Goal: Complete application form

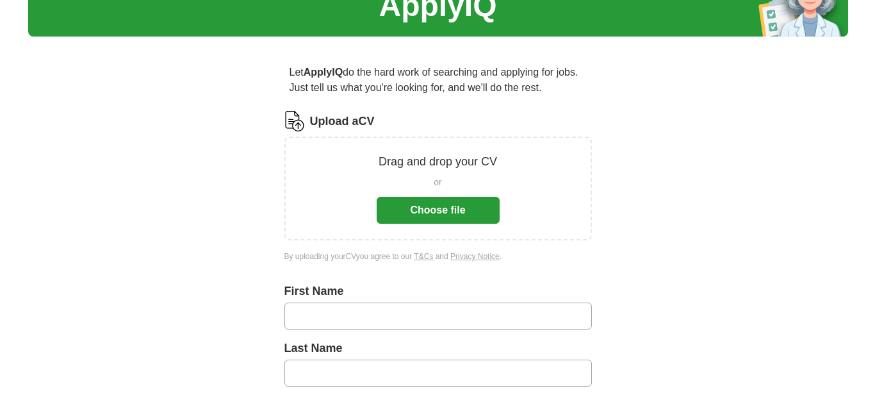
scroll to position [22, 0]
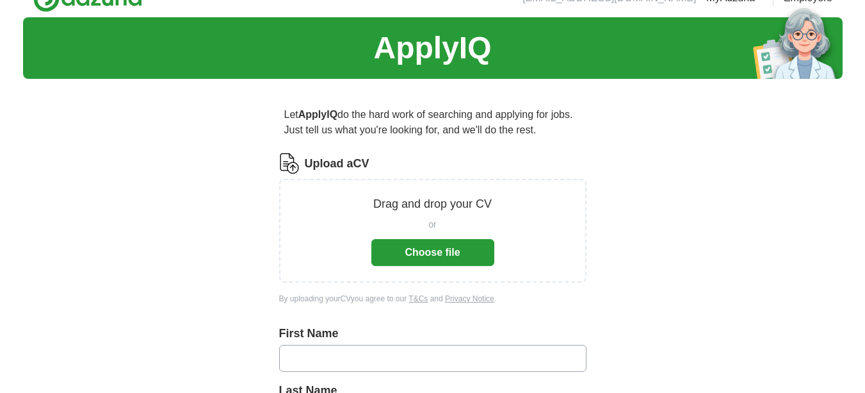
click at [401, 252] on button "Choose file" at bounding box center [432, 252] width 123 height 27
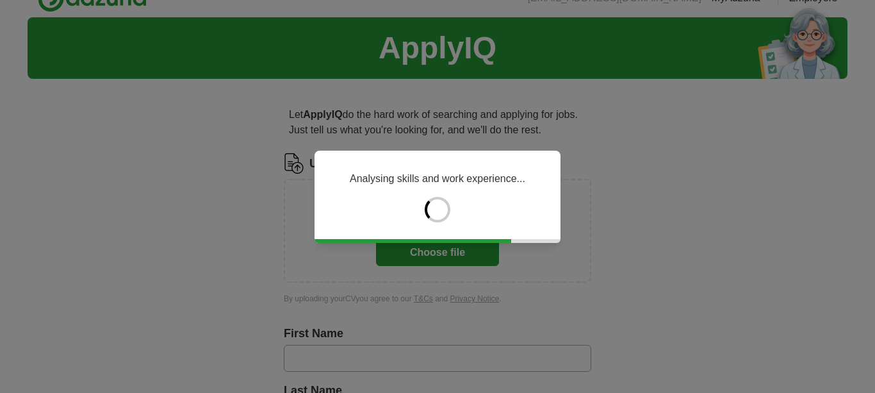
click at [473, 189] on div "Analysing skills and work experience..." at bounding box center [437, 196] width 246 height 92
click at [487, 280] on div "Analysing skills and work experience..." at bounding box center [437, 196] width 875 height 393
click at [487, 248] on div "Analysing skills and work experience..." at bounding box center [437, 196] width 875 height 393
click at [487, 252] on div "Analysing skills and work experience..." at bounding box center [437, 196] width 875 height 393
click at [488, 253] on div "Analysing skills and work experience..." at bounding box center [437, 196] width 875 height 393
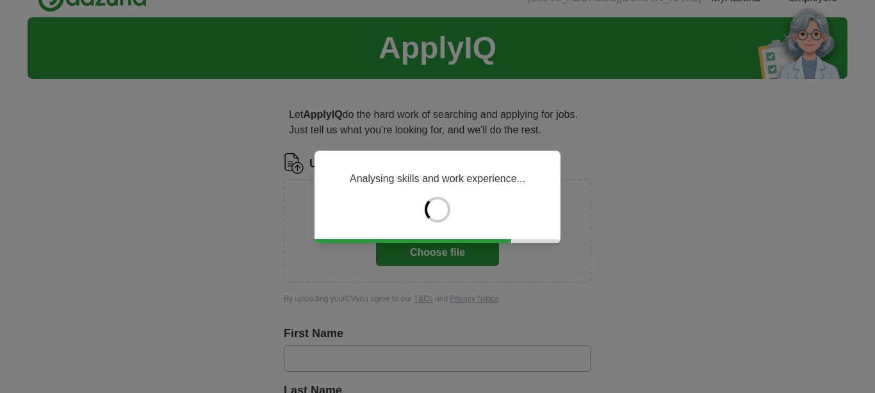
click at [488, 253] on div "Analysing skills and work experience..." at bounding box center [437, 196] width 875 height 393
click at [499, 235] on div "Analysing skills and work experience..." at bounding box center [437, 196] width 246 height 92
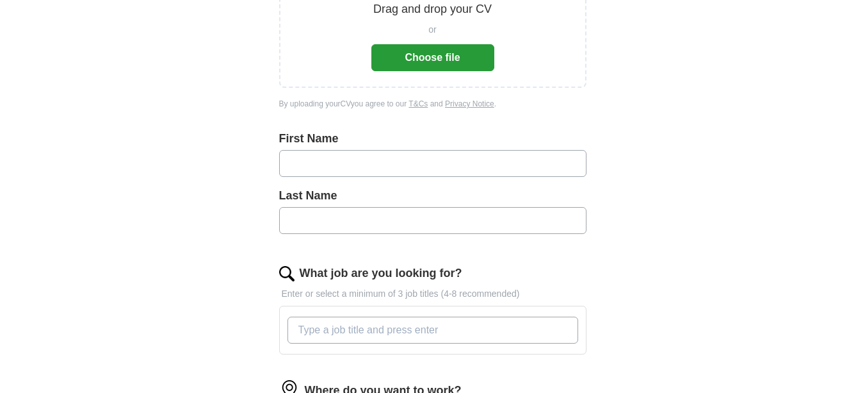
scroll to position [150, 0]
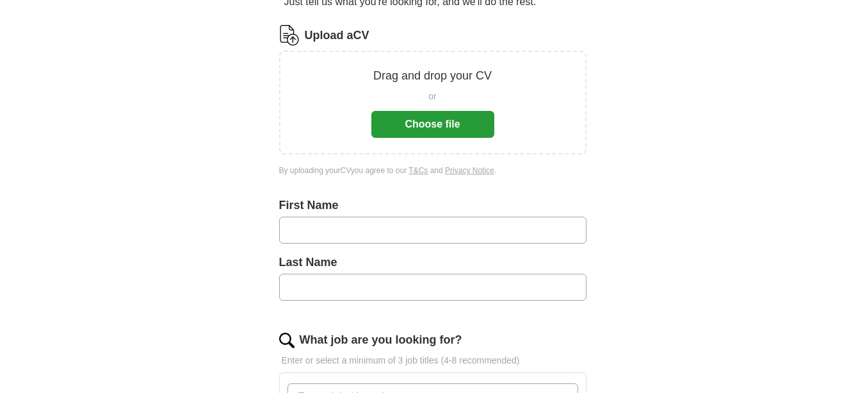
click at [336, 224] on input "text" at bounding box center [432, 229] width 307 height 27
type input "**"
click at [329, 288] on input "text" at bounding box center [432, 286] width 307 height 27
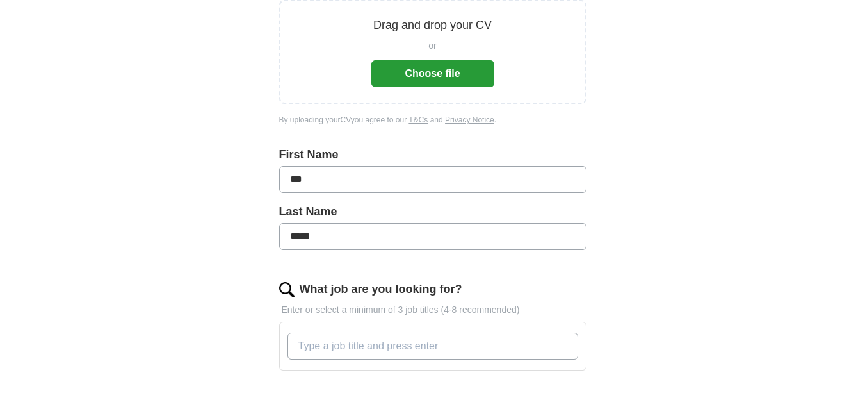
scroll to position [278, 0]
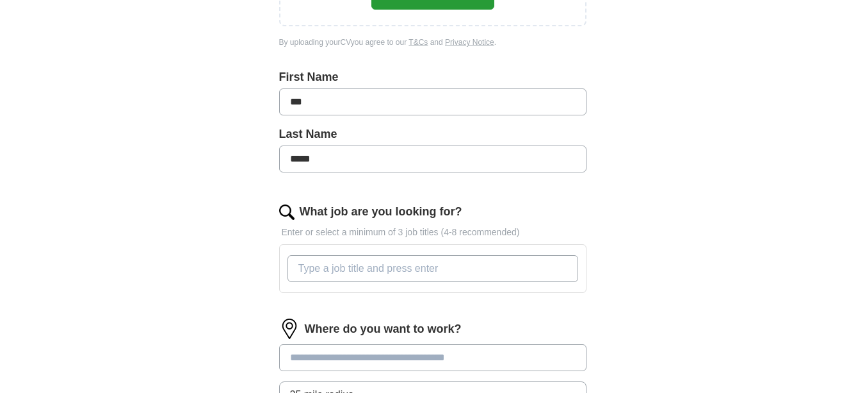
type input "*****"
click at [350, 264] on input "What job are you looking for?" at bounding box center [433, 268] width 291 height 27
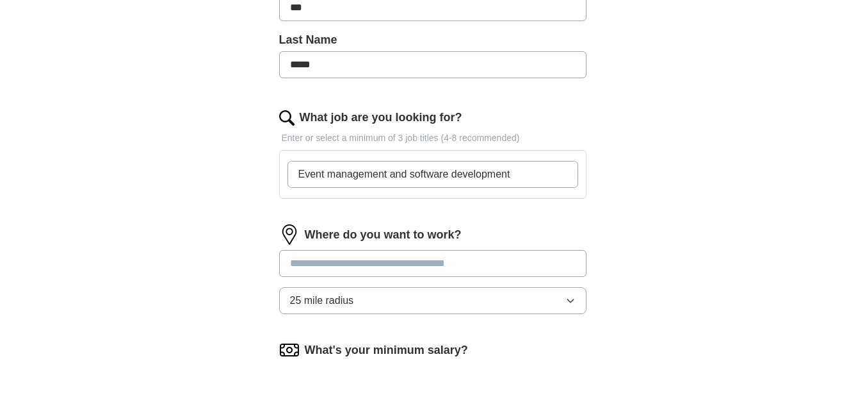
scroll to position [406, 0]
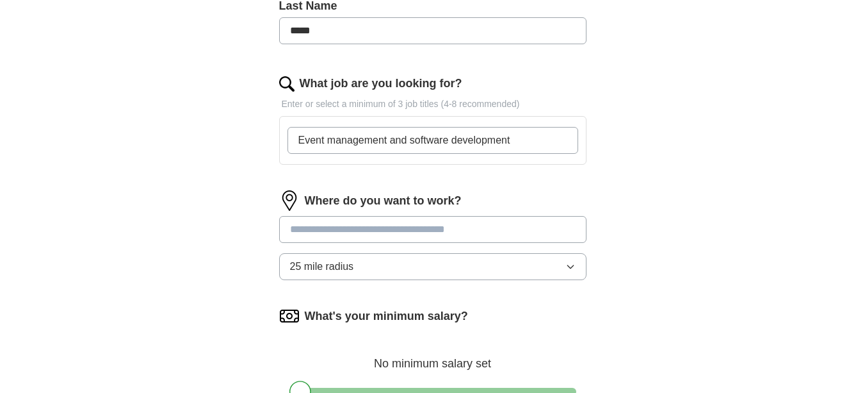
type input "Event management and software development"
click at [380, 230] on div "Where do you want to work? 25 mile radius" at bounding box center [432, 240] width 307 height 100
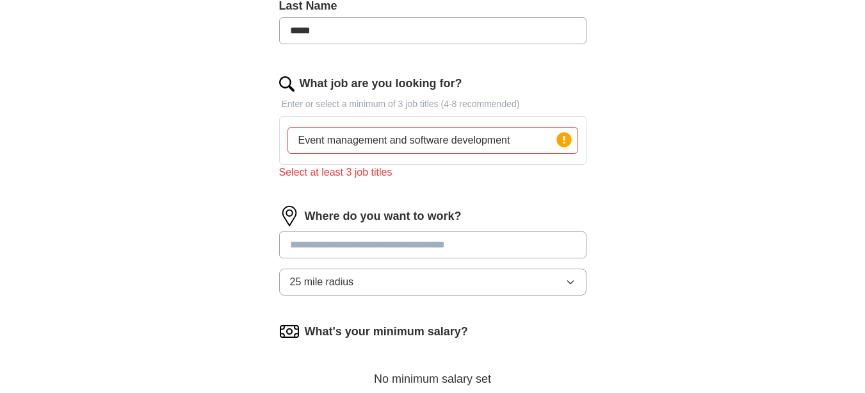
click at [519, 140] on input "Event management and software development" at bounding box center [433, 140] width 291 height 27
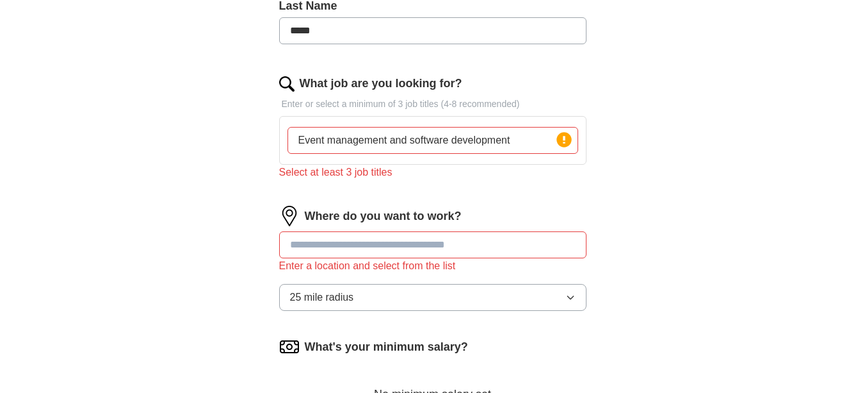
click at [519, 140] on input "Event management and software development" at bounding box center [433, 140] width 291 height 27
click at [564, 138] on icon at bounding box center [564, 140] width 3 height 8
click at [524, 143] on input "Event management and software development" at bounding box center [433, 140] width 291 height 27
click at [409, 144] on input "Event management and software development" at bounding box center [433, 140] width 291 height 27
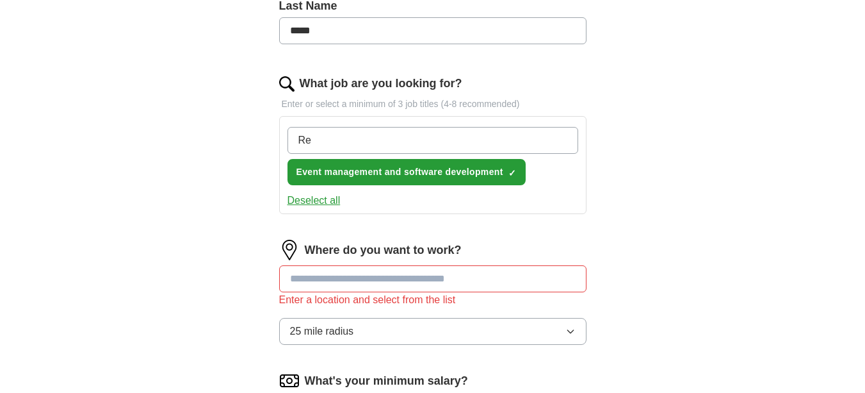
type input "R"
type input "Accountant"
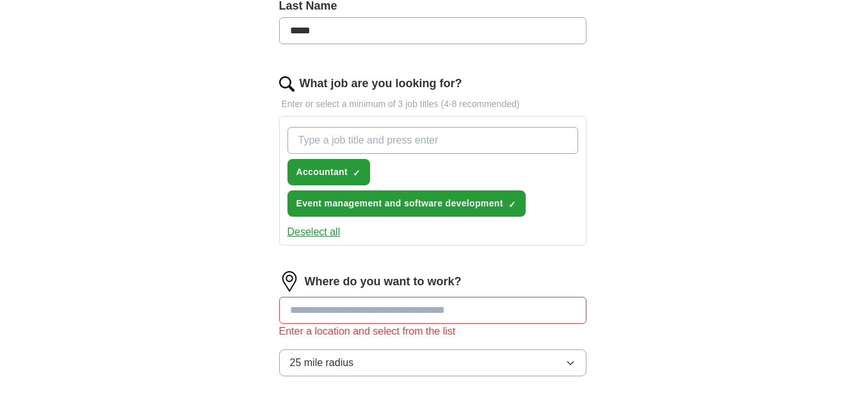
click at [361, 138] on input "What job are you looking for?" at bounding box center [433, 140] width 291 height 27
type input "Travels and company full management"
click at [351, 142] on input "Travels and company full management" at bounding box center [433, 140] width 291 height 27
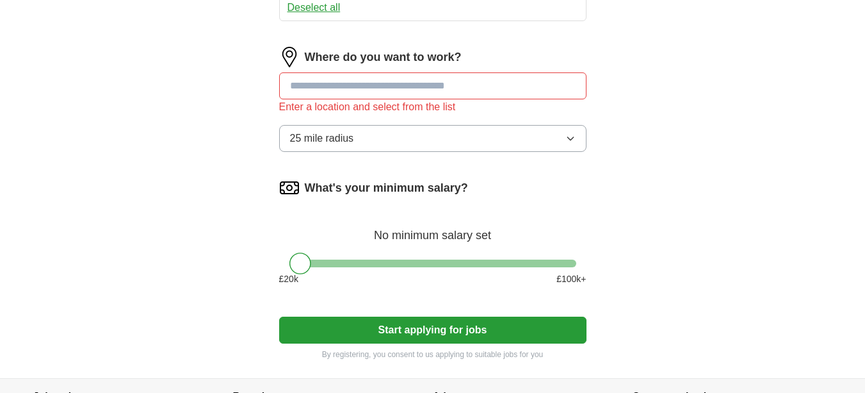
scroll to position [662, 0]
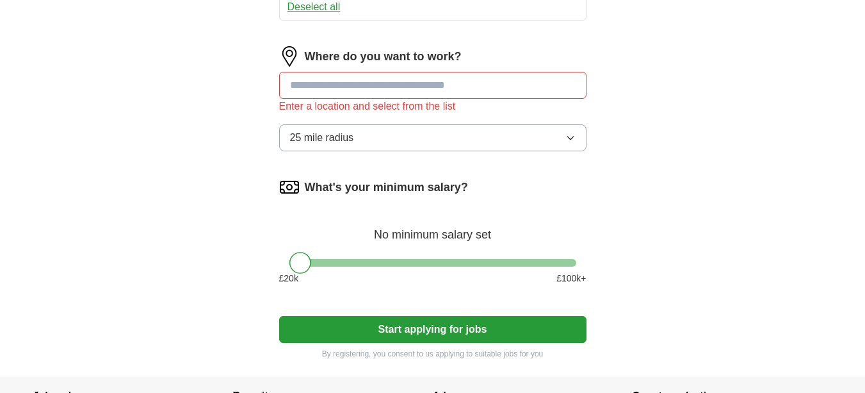
click at [400, 92] on input at bounding box center [432, 85] width 307 height 27
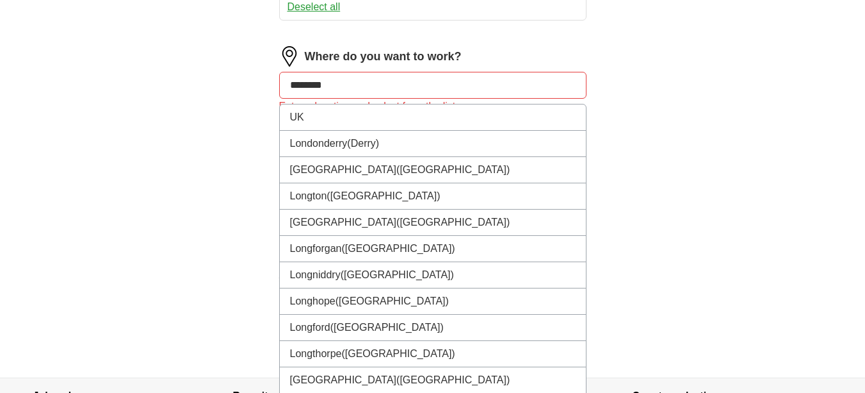
type input "*********"
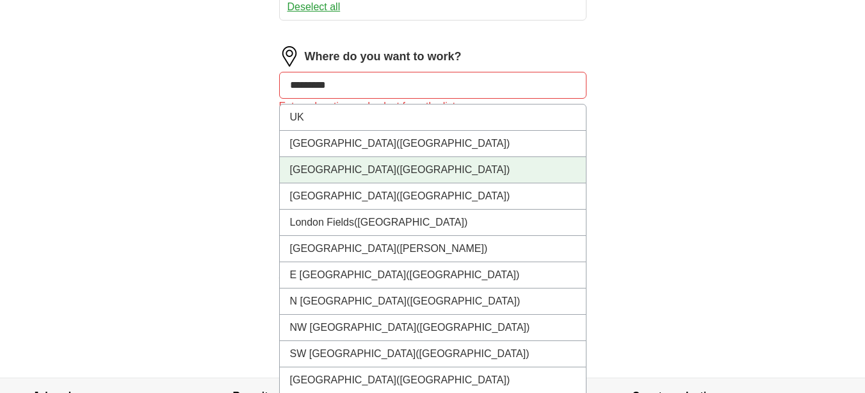
click at [325, 173] on li "[GEOGRAPHIC_DATA] ([GEOGRAPHIC_DATA])" at bounding box center [433, 170] width 306 height 26
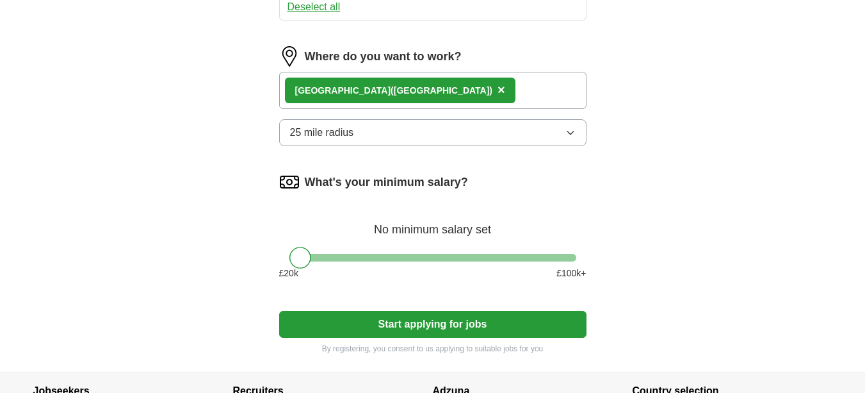
click at [389, 96] on div "[GEOGRAPHIC_DATA] ([GEOGRAPHIC_DATA]) ×" at bounding box center [432, 90] width 307 height 37
click at [380, 129] on button "25 mile radius" at bounding box center [432, 132] width 307 height 27
click at [413, 90] on div "[GEOGRAPHIC_DATA] ([GEOGRAPHIC_DATA]) ×" at bounding box center [432, 90] width 307 height 37
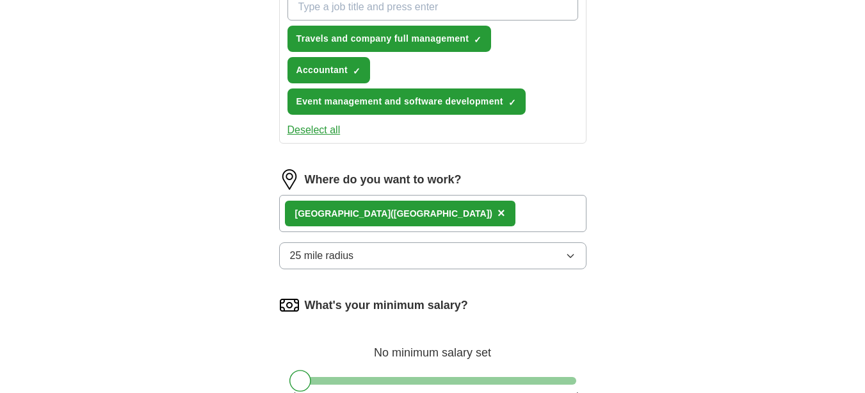
scroll to position [534, 0]
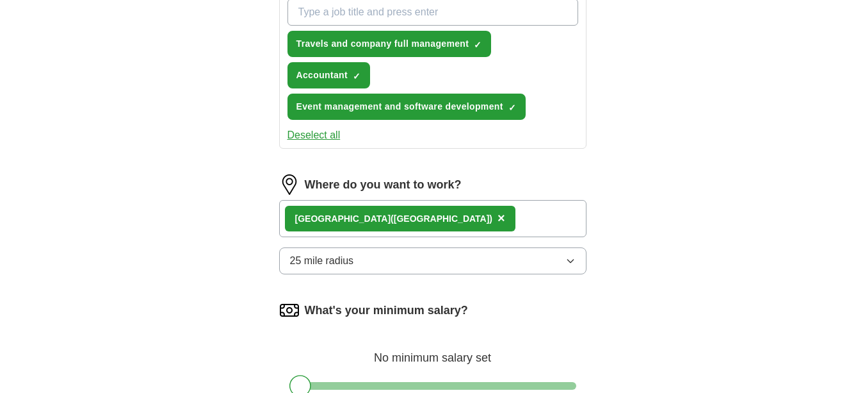
click at [403, 213] on div "[GEOGRAPHIC_DATA] ([GEOGRAPHIC_DATA]) ×" at bounding box center [432, 218] width 307 height 37
click at [369, 257] on button "25 mile radius" at bounding box center [432, 260] width 307 height 27
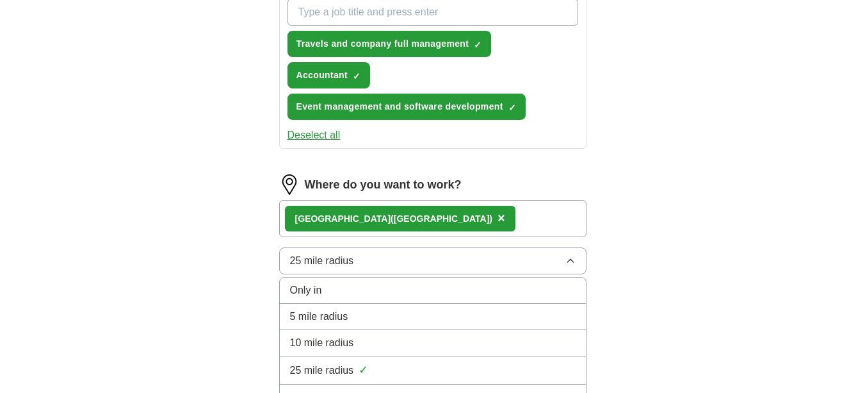
scroll to position [598, 0]
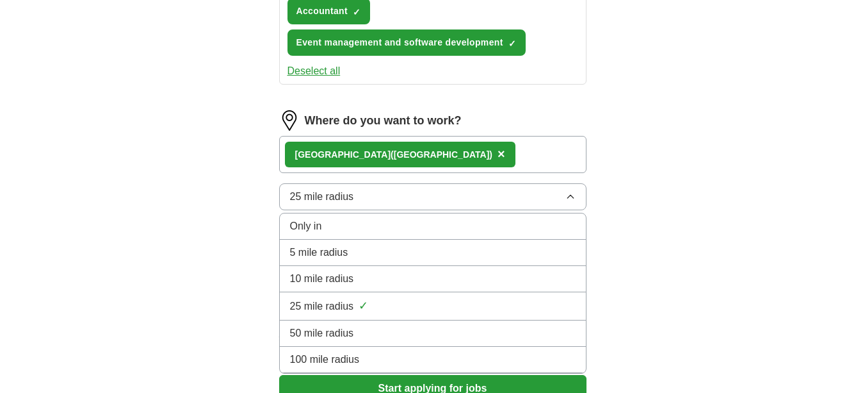
click at [466, 200] on button "25 mile radius" at bounding box center [432, 196] width 307 height 27
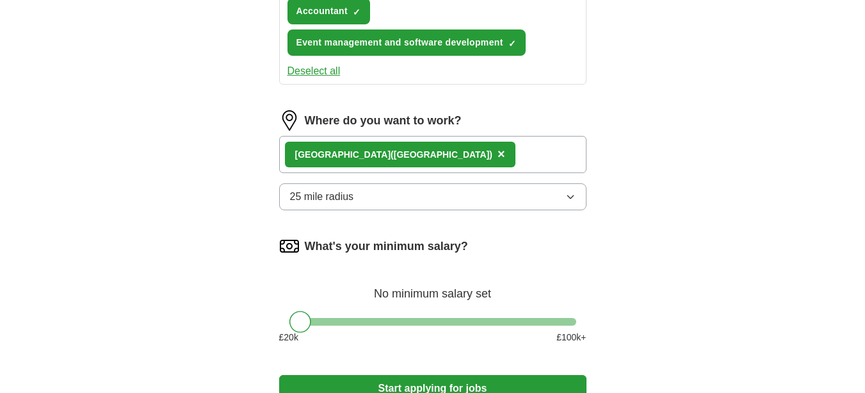
click at [380, 154] on div "[GEOGRAPHIC_DATA] ([GEOGRAPHIC_DATA]) ×" at bounding box center [432, 154] width 307 height 37
click at [385, 156] on div "[GEOGRAPHIC_DATA] ([GEOGRAPHIC_DATA]) ×" at bounding box center [432, 154] width 307 height 37
click at [362, 152] on div "[GEOGRAPHIC_DATA] ([GEOGRAPHIC_DATA]) ×" at bounding box center [400, 155] width 231 height 26
click at [498, 154] on span "×" at bounding box center [502, 154] width 8 height 14
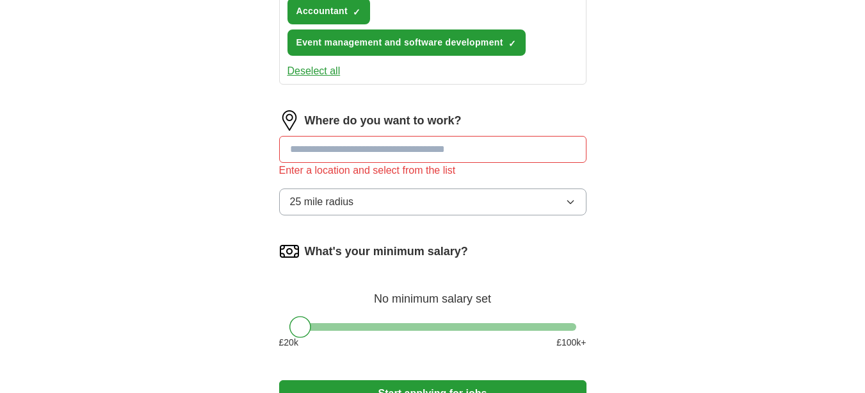
click at [375, 155] on input at bounding box center [432, 149] width 307 height 27
type input "*"
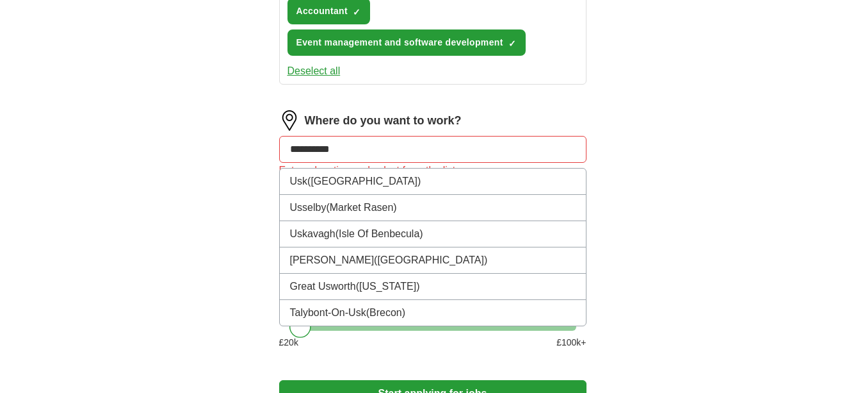
click at [301, 142] on input "**********" at bounding box center [432, 149] width 307 height 27
type input "*"
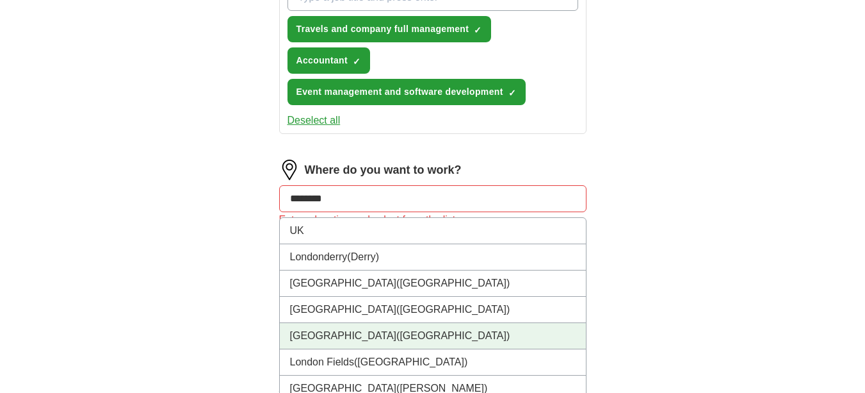
scroll to position [534, 0]
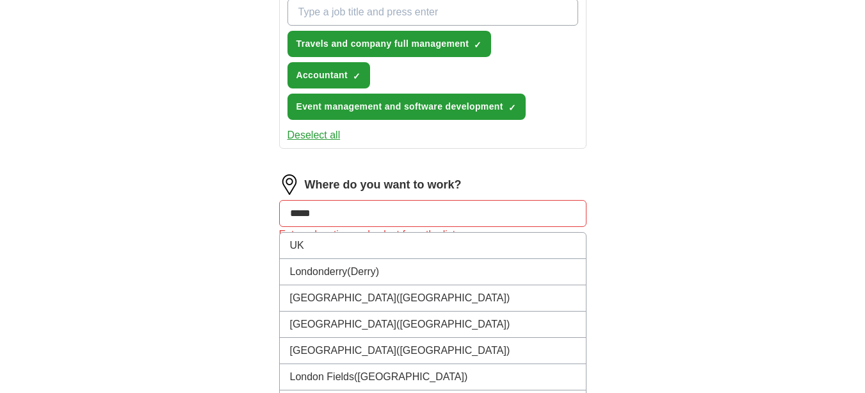
type input "****"
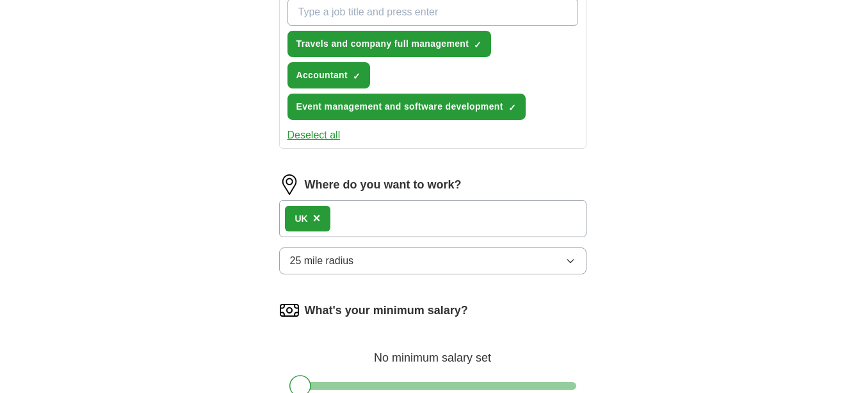
click at [314, 219] on span "×" at bounding box center [317, 218] width 8 height 14
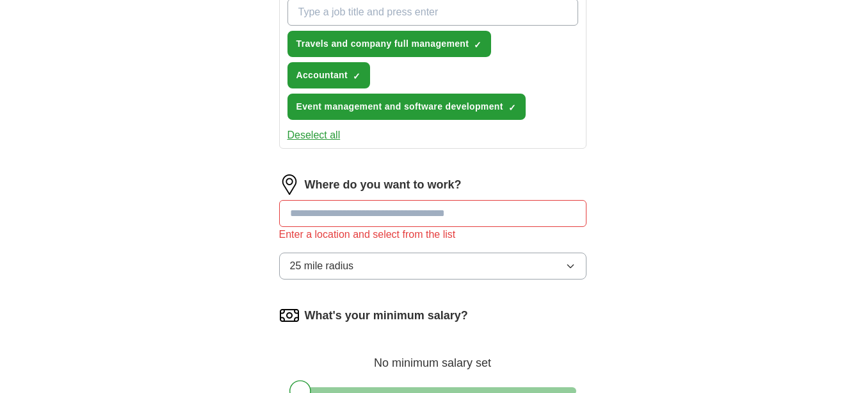
click at [348, 159] on form "Upload a CV Drag and drop your CV or Choose file By uploading your CV you agree…" at bounding box center [432, 64] width 307 height 847
click at [334, 208] on input at bounding box center [432, 213] width 307 height 27
type input "***"
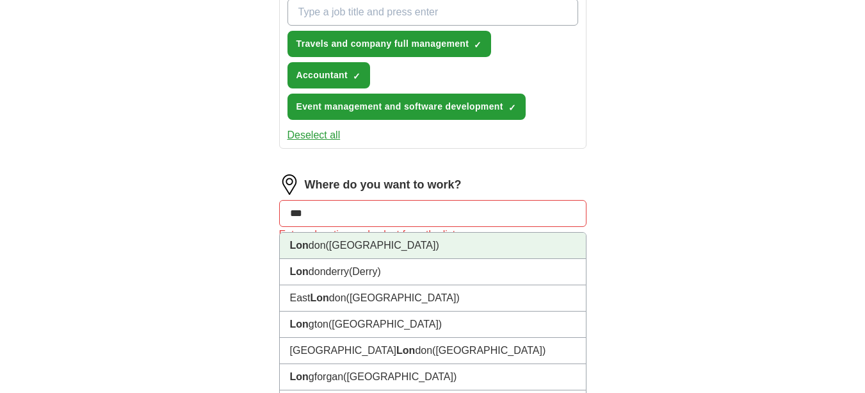
click at [334, 247] on span "([GEOGRAPHIC_DATA])" at bounding box center [382, 244] width 113 height 11
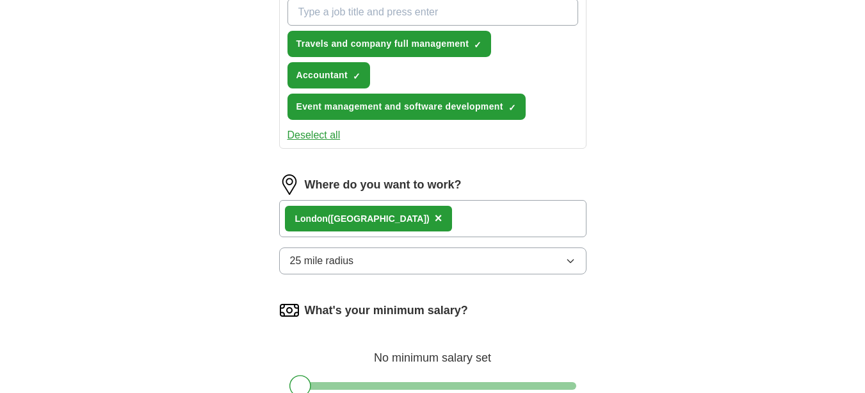
scroll to position [662, 0]
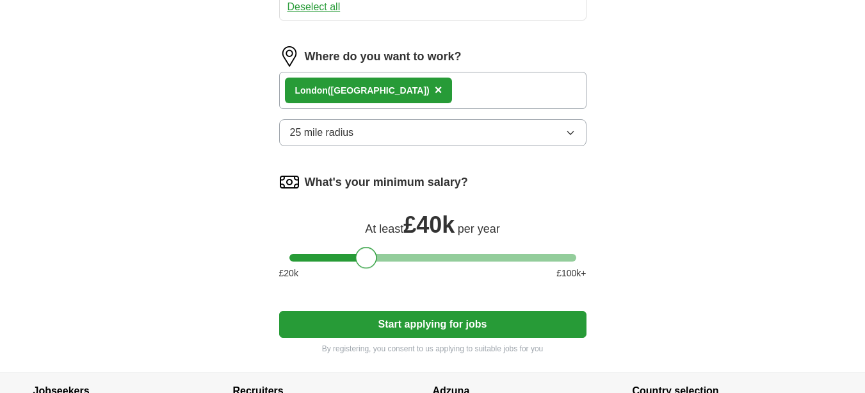
drag, startPoint x: 302, startPoint y: 254, endPoint x: 368, endPoint y: 285, distance: 73.3
click at [368, 285] on div "What's your minimum salary? At least £ 40k per year £ 20 k £ 100 k+" at bounding box center [432, 231] width 307 height 118
drag, startPoint x: 366, startPoint y: 254, endPoint x: 337, endPoint y: 282, distance: 40.3
click at [337, 281] on div "What's your minimum salary? At least £ 31k per year £ 20 k £ 100 k+" at bounding box center [432, 231] width 307 height 118
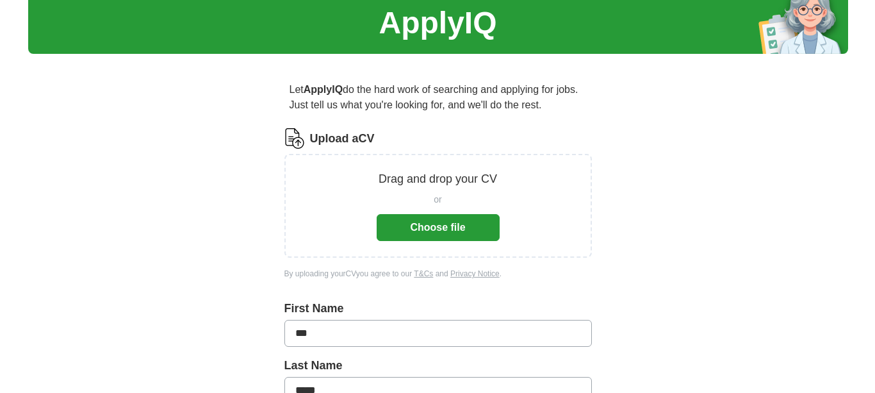
scroll to position [16, 0]
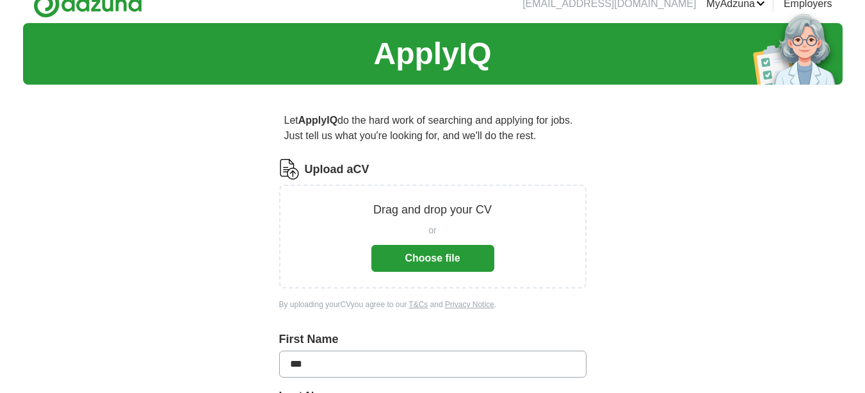
click at [398, 257] on button "Choose file" at bounding box center [432, 258] width 123 height 27
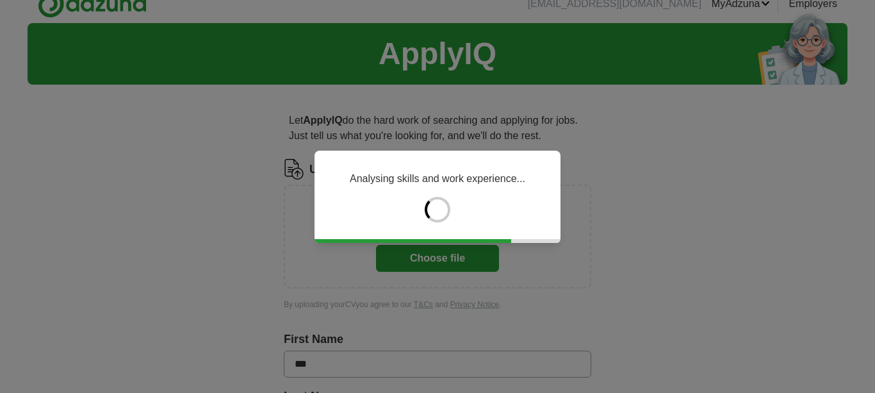
click at [474, 206] on div "Analysing skills and work experience..." at bounding box center [437, 196] width 246 height 92
click at [531, 228] on div "Analysing skills and work experience..." at bounding box center [437, 196] width 246 height 92
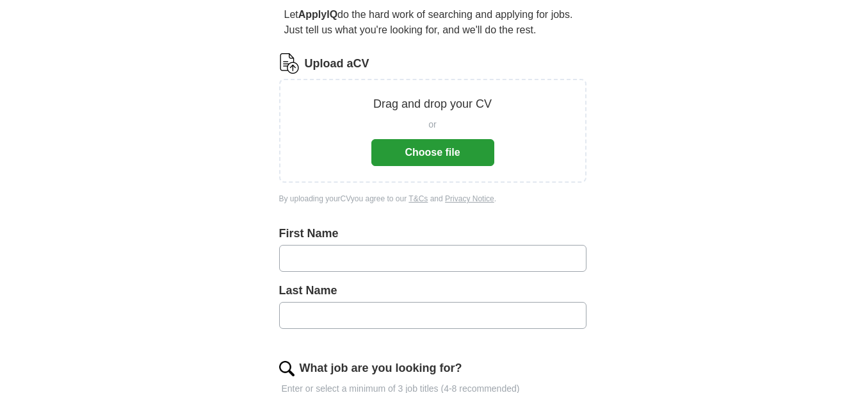
scroll to position [144, 0]
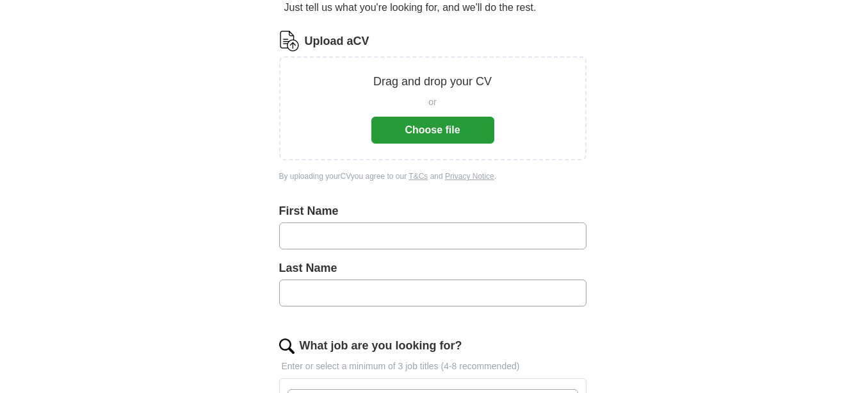
click at [355, 238] on input "text" at bounding box center [432, 235] width 307 height 27
click at [353, 234] on input "text" at bounding box center [432, 235] width 307 height 27
drag, startPoint x: 334, startPoint y: 237, endPoint x: 307, endPoint y: 232, distance: 28.0
click at [307, 232] on input "********" at bounding box center [432, 235] width 307 height 27
type input "**"
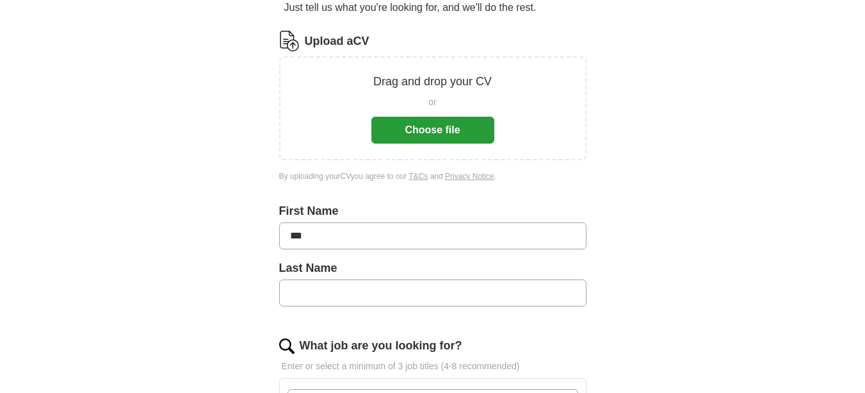
click at [347, 296] on input "text" at bounding box center [432, 292] width 307 height 27
paste input "*****"
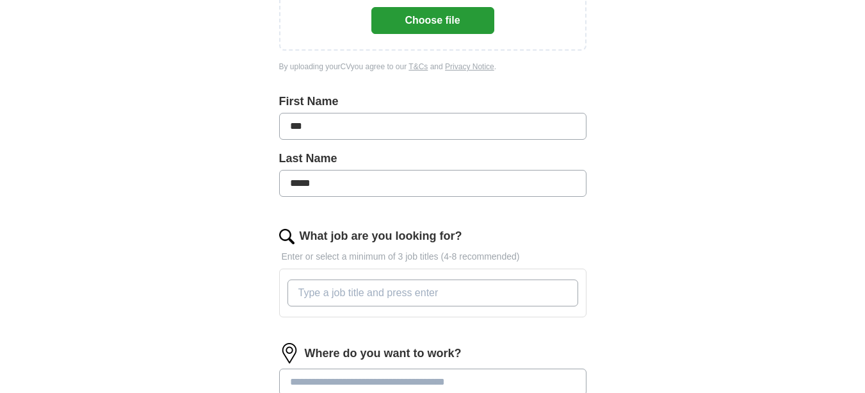
scroll to position [272, 0]
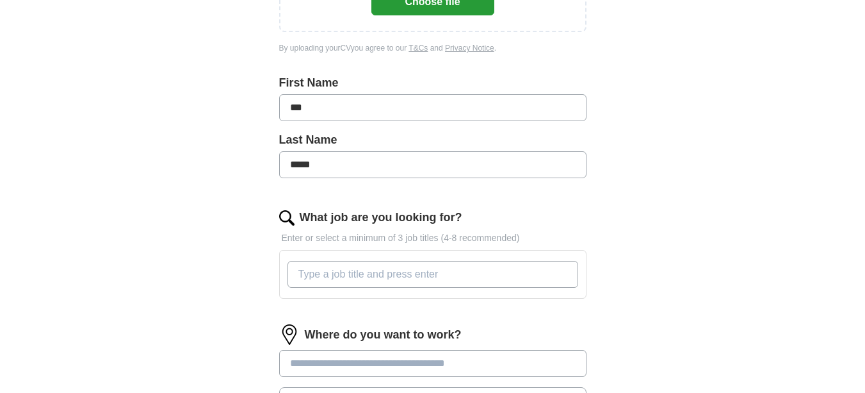
type input "*****"
click at [357, 273] on input "What job are you looking for?" at bounding box center [433, 274] width 291 height 27
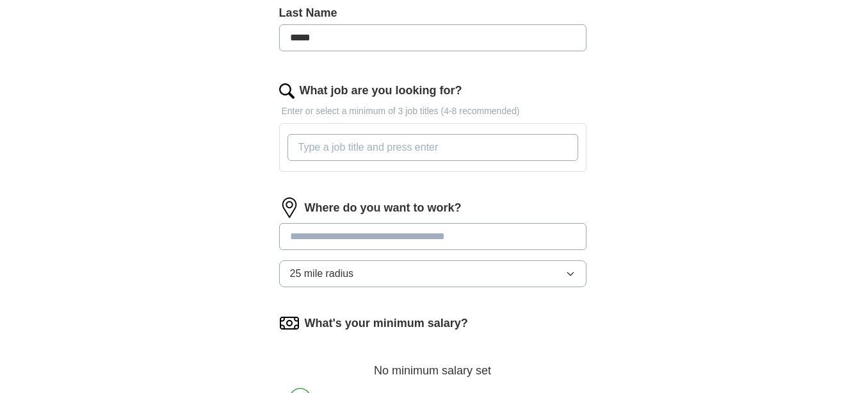
scroll to position [400, 0]
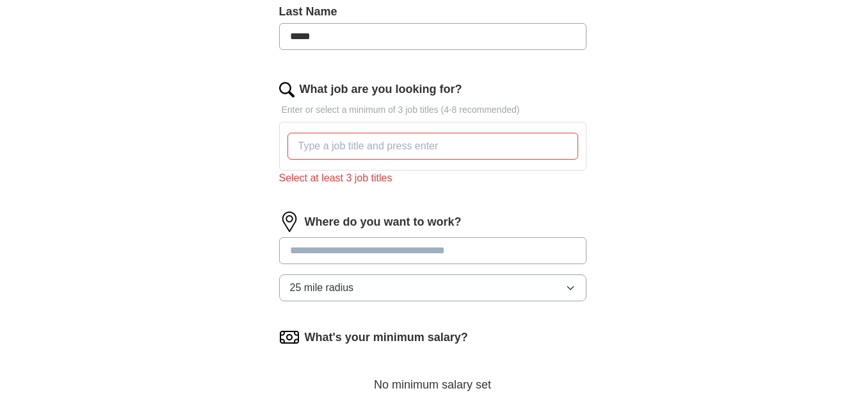
click at [363, 245] on input at bounding box center [432, 250] width 307 height 27
click at [323, 147] on input "What job are you looking for?" at bounding box center [433, 146] width 291 height 27
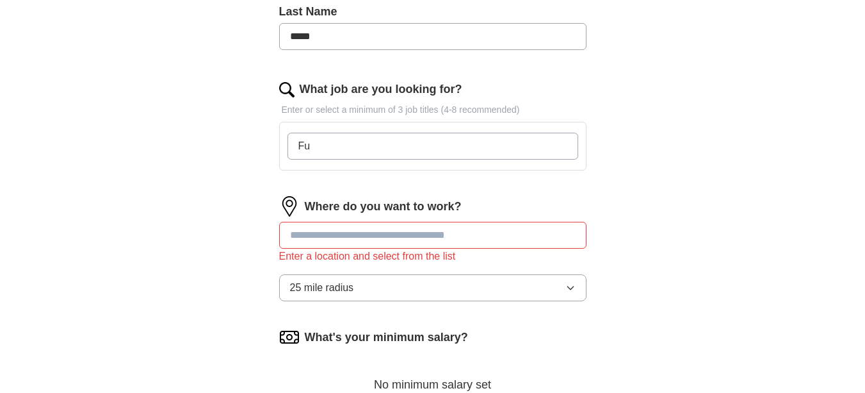
type input "F"
type input "Company management"
click at [416, 149] on input "Company management" at bounding box center [433, 146] width 291 height 27
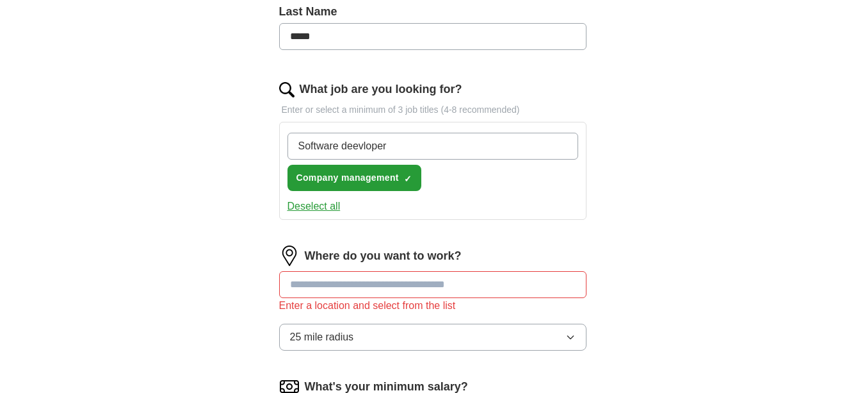
type input "Software developer"
click at [398, 145] on input "Software developer" at bounding box center [433, 146] width 291 height 27
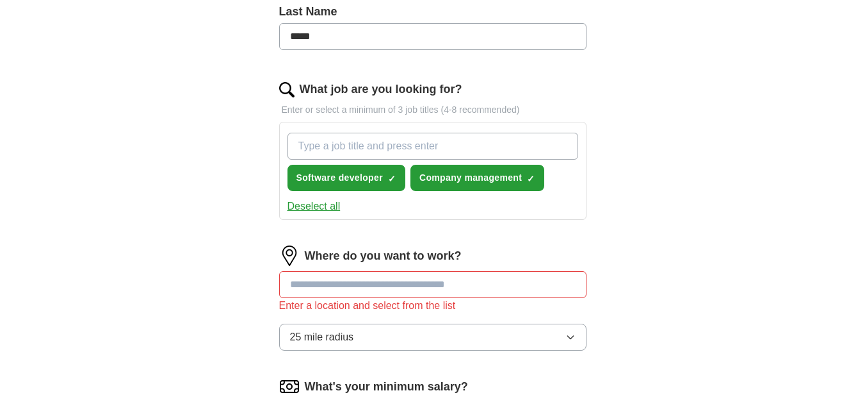
click at [375, 150] on input "What job are you looking for?" at bounding box center [433, 146] width 291 height 27
type input "Field work and management full company and responsibility"
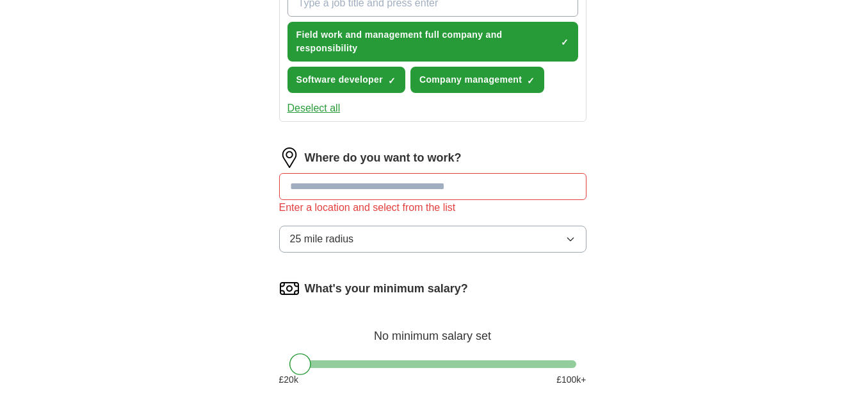
scroll to position [592, 0]
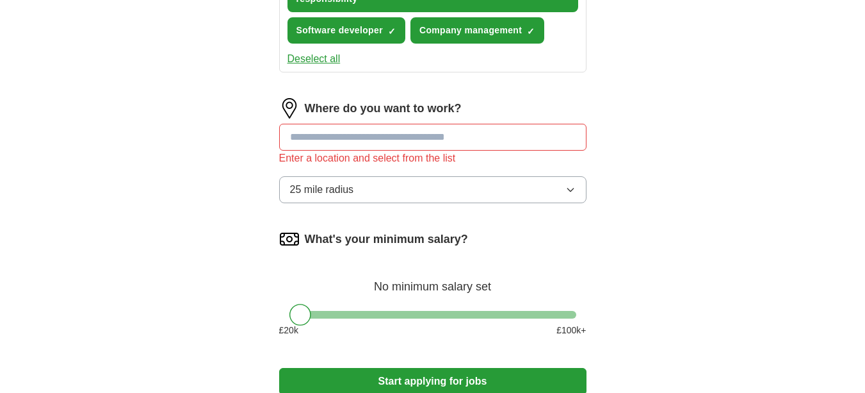
click at [375, 142] on input at bounding box center [432, 137] width 307 height 27
type input "****"
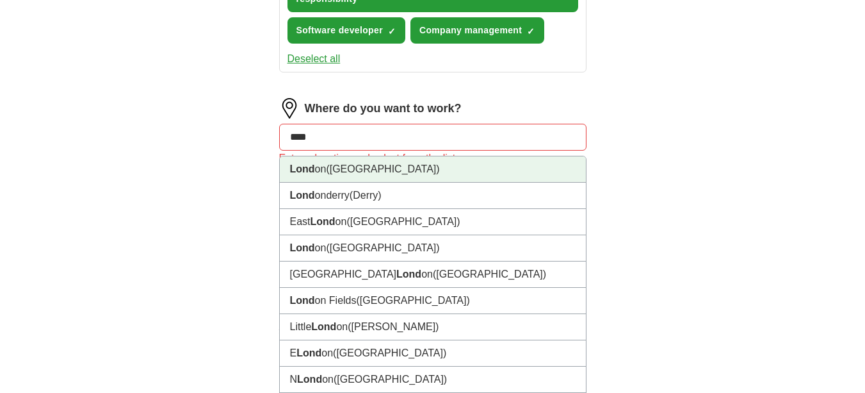
click at [349, 179] on li "Lond on (UK)" at bounding box center [433, 169] width 306 height 26
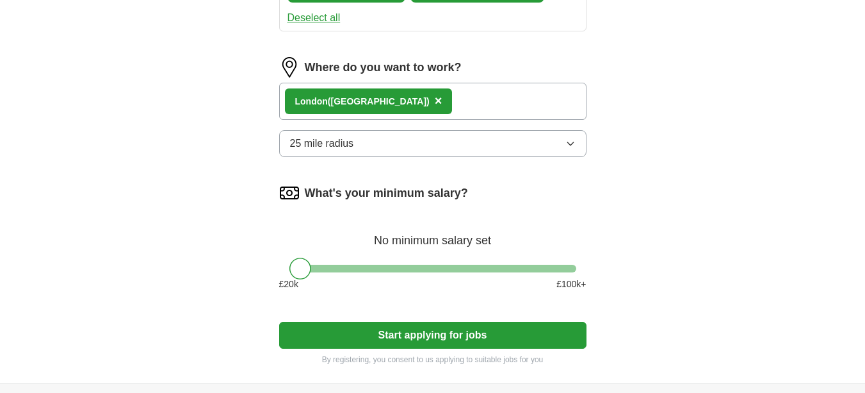
scroll to position [656, 0]
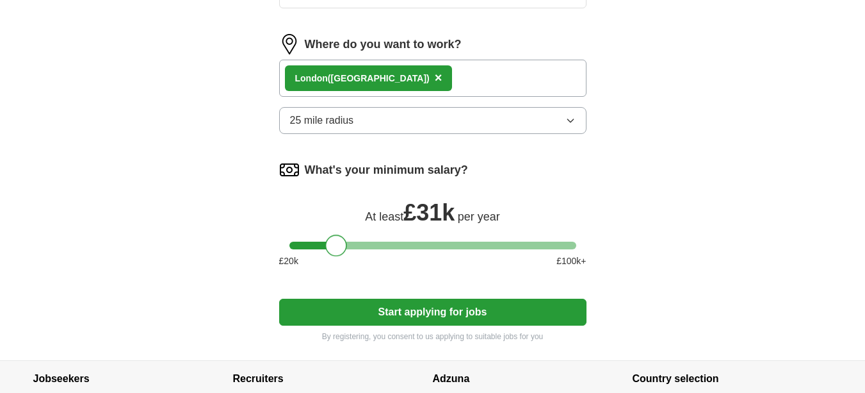
drag, startPoint x: 307, startPoint y: 247, endPoint x: 343, endPoint y: 248, distance: 35.9
click at [343, 248] on div at bounding box center [336, 245] width 22 height 22
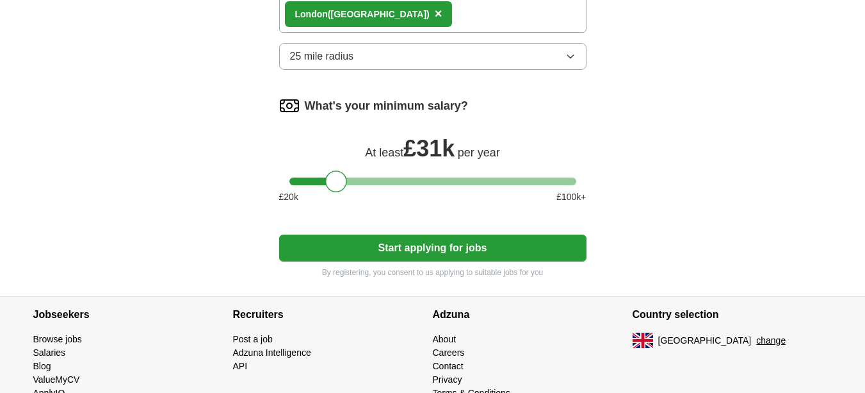
click at [395, 248] on button "Start applying for jobs" at bounding box center [432, 247] width 307 height 27
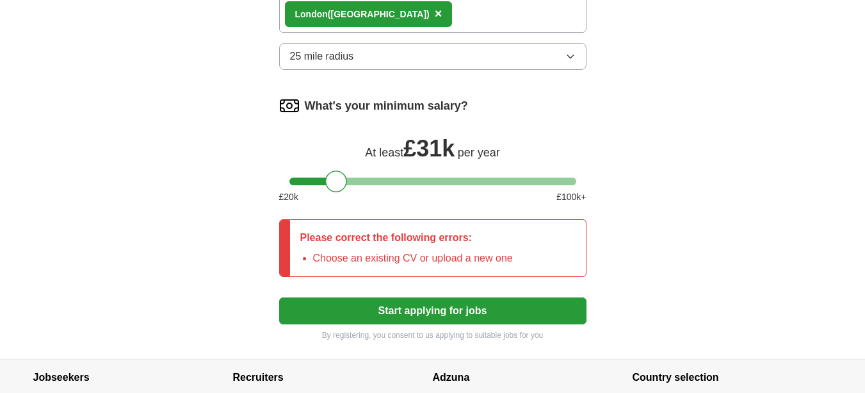
click at [358, 258] on li "Choose an existing CV or upload a new one" at bounding box center [413, 257] width 200 height 15
click at [392, 304] on button "Start applying for jobs" at bounding box center [432, 310] width 307 height 27
drag, startPoint x: 302, startPoint y: 254, endPoint x: 321, endPoint y: 254, distance: 18.6
click at [314, 254] on li "Choose an existing CV or upload a new one" at bounding box center [413, 257] width 200 height 15
click at [394, 243] on p "Please correct the following errors:" at bounding box center [406, 237] width 213 height 15
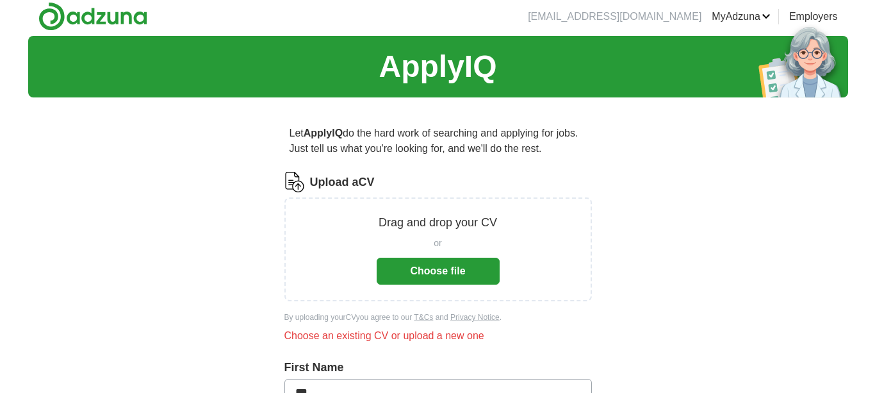
scroll to position [0, 0]
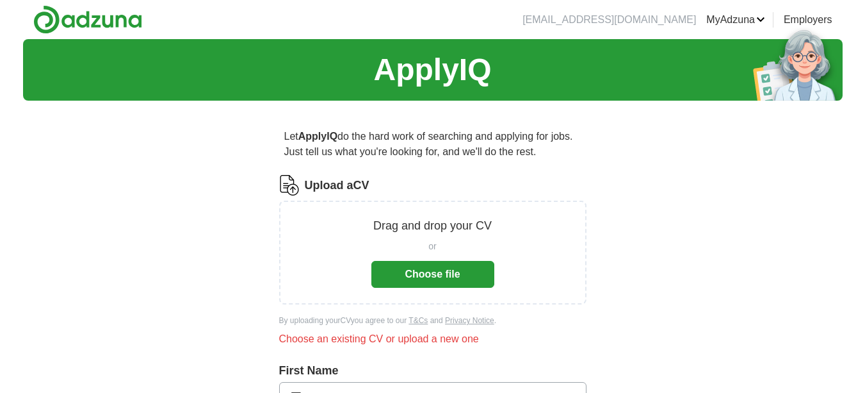
click at [280, 188] on img at bounding box center [289, 185] width 20 height 20
click at [287, 186] on img at bounding box center [289, 185] width 20 height 20
click at [337, 179] on label "Upload a CV" at bounding box center [337, 185] width 65 height 17
click at [0, 0] on input "Upload a CV" at bounding box center [0, 0] width 0 height 0
